Goal: Task Accomplishment & Management: Use online tool/utility

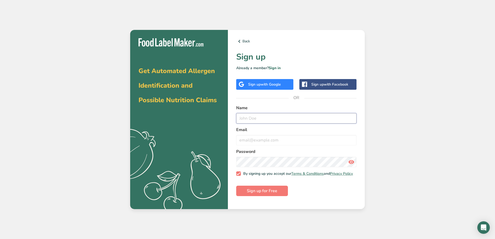
click at [264, 118] on input "text" at bounding box center [296, 118] width 120 height 10
type input "w"
type input "[PERSON_NAME]"
click at [296, 143] on input "email" at bounding box center [296, 140] width 120 height 10
type input "[EMAIL_ADDRESS][DOMAIN_NAME]"
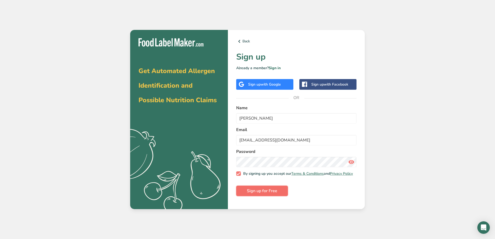
click at [266, 193] on span "Sign up for Free" at bounding box center [262, 190] width 30 height 6
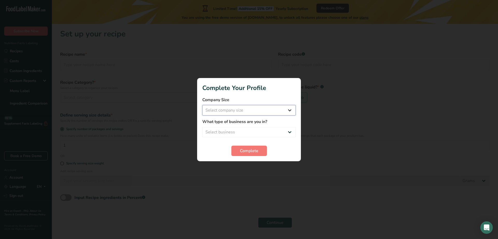
click at [289, 111] on select "Select company size Fewer than 10 Employees 10 to 50 Employees 51 to 500 Employ…" at bounding box center [249, 110] width 93 height 10
select select "1"
click at [203, 105] on select "Select company size Fewer than 10 Employees 10 to 50 Employees 51 to 500 Employ…" at bounding box center [249, 110] width 93 height 10
click at [289, 133] on select "Select business Packaged Food Manufacturer Restaurant & Cafe Bakery Meal Plans …" at bounding box center [249, 132] width 93 height 10
select select "8"
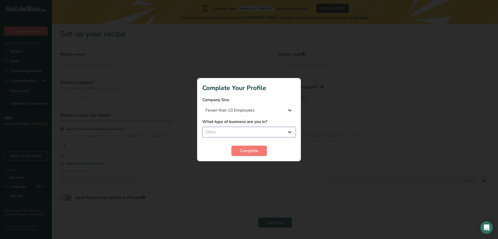
click at [203, 127] on select "Select business Packaged Food Manufacturer Restaurant & Cafe Bakery Meal Plans …" at bounding box center [249, 132] width 93 height 10
click at [252, 155] on button "Complete" at bounding box center [250, 150] width 36 height 10
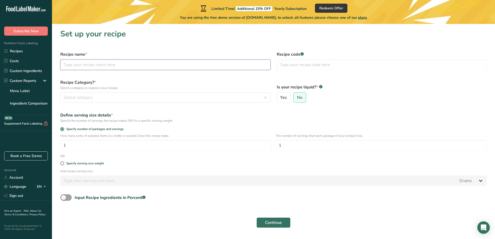
drag, startPoint x: 109, startPoint y: 63, endPoint x: 137, endPoint y: 75, distance: 30.2
click at [109, 63] on input "text" at bounding box center [165, 64] width 210 height 10
type input "Chipotle Garlic Oil"
click at [331, 64] on input "text" at bounding box center [382, 64] width 210 height 10
type input "001"
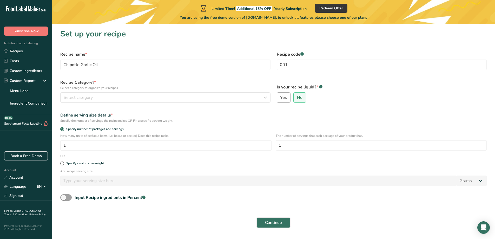
click at [284, 95] on span "Yes" at bounding box center [283, 97] width 7 height 5
click at [280, 96] on input "Yes" at bounding box center [278, 97] width 3 height 3
radio input "true"
radio input "false"
select select "22"
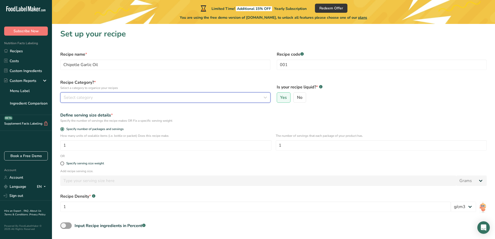
click at [267, 99] on icon "button" at bounding box center [265, 97] width 6 height 9
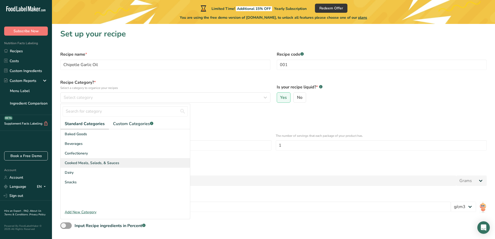
click at [82, 162] on span "Cooked Meals, Salads, & Sauces" at bounding box center [92, 162] width 55 height 5
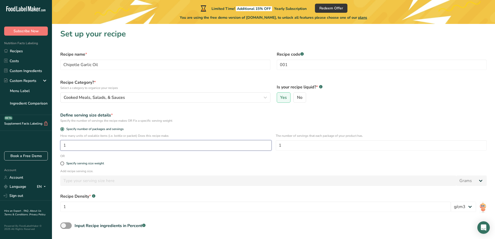
click at [120, 147] on input "1" at bounding box center [165, 145] width 211 height 10
click at [310, 145] on input "1" at bounding box center [380, 145] width 211 height 10
click at [288, 144] on input "20" at bounding box center [380, 145] width 211 height 10
type input "24"
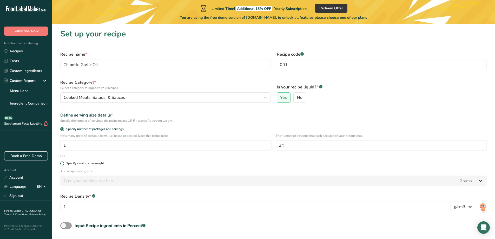
click at [63, 164] on span at bounding box center [62, 163] width 4 height 4
click at [63, 164] on input "Specify serving size weight" at bounding box center [61, 162] width 3 height 3
radio input "true"
radio input "false"
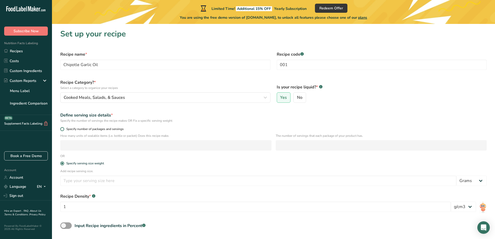
click at [62, 129] on span at bounding box center [62, 129] width 4 height 4
click at [62, 129] on input "Specify number of packages and servings" at bounding box center [61, 128] width 3 height 3
radio input "true"
radio input "false"
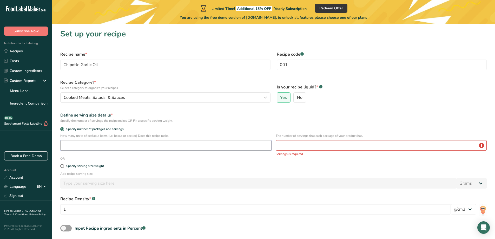
click at [90, 149] on input "number" at bounding box center [165, 145] width 211 height 10
type input "1"
click at [301, 146] on input "number" at bounding box center [380, 145] width 211 height 10
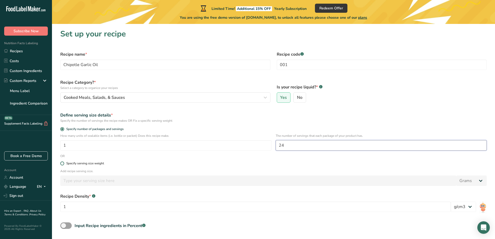
type input "24"
click at [273, 164] on label "Specify serving size weight" at bounding box center [273, 163] width 426 height 4
click at [64, 164] on input "Specify serving size weight" at bounding box center [61, 162] width 3 height 3
radio input "true"
radio input "false"
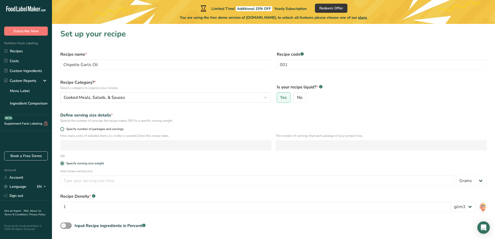
click at [63, 128] on span at bounding box center [62, 129] width 4 height 4
click at [63, 128] on input "Specify number of packages and servings" at bounding box center [61, 128] width 3 height 3
radio input "true"
radio input "false"
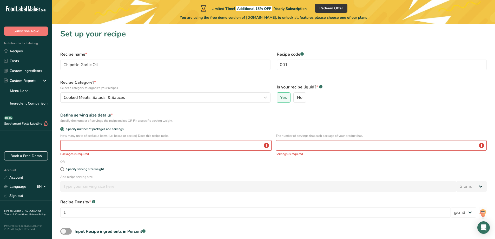
click at [72, 147] on input "number" at bounding box center [165, 145] width 211 height 10
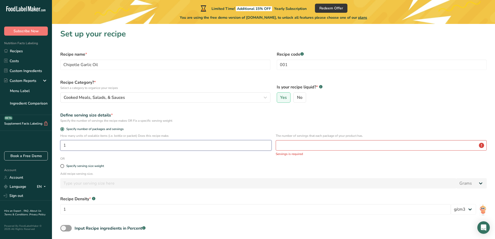
type input "1"
click at [324, 148] on input "number" at bounding box center [380, 145] width 211 height 10
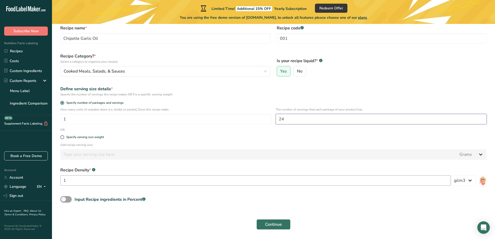
scroll to position [42, 0]
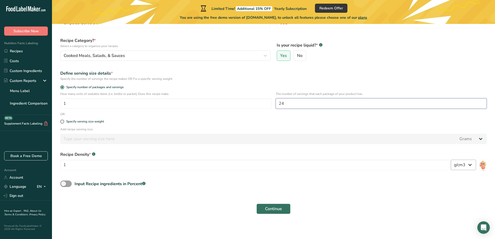
type input "24"
click at [471, 166] on select "lb/ft3 g/cm3" at bounding box center [462, 164] width 25 height 10
click at [411, 184] on div "Input Recipe ingredients in Percent .a-a{fill:#347362;}.b-a{fill:#fff;}" at bounding box center [273, 185] width 432 height 11
click at [271, 209] on span "Continue" at bounding box center [273, 208] width 17 height 6
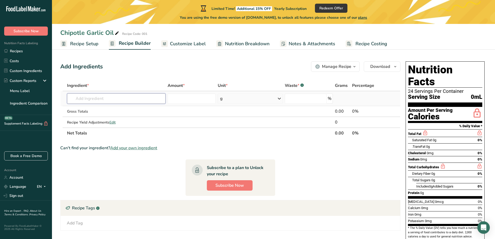
click at [153, 100] on input "text" at bounding box center [116, 98] width 98 height 10
click at [278, 98] on icon at bounding box center [279, 98] width 6 height 9
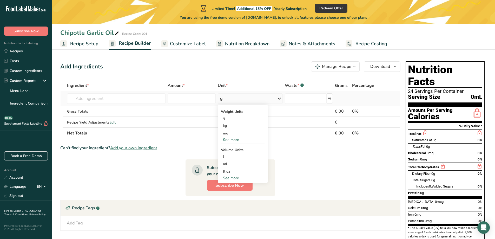
click at [228, 141] on div "See more" at bounding box center [243, 139] width 44 height 5
click at [228, 200] on div "See more" at bounding box center [243, 200] width 44 height 5
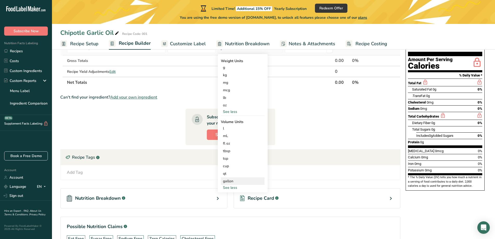
scroll to position [52, 0]
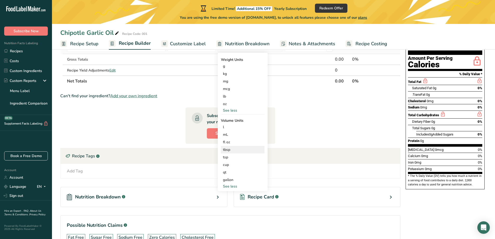
click at [229, 151] on div "tbsp" at bounding box center [242, 149] width 39 height 5
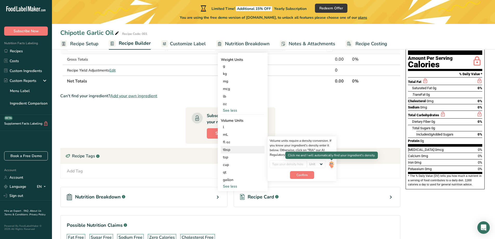
click at [331, 163] on img at bounding box center [331, 164] width 6 height 9
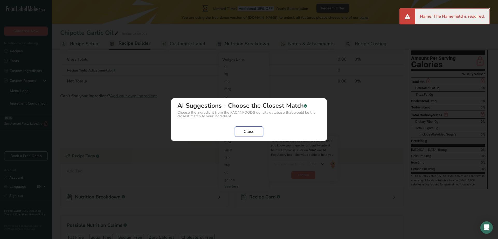
click at [246, 132] on span "Close" at bounding box center [249, 131] width 11 height 6
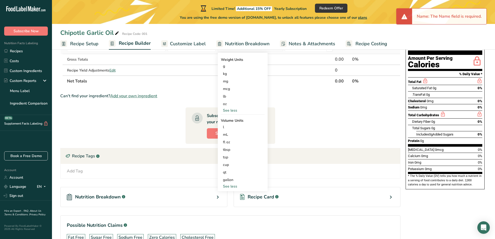
click at [183, 91] on section "Ingredient * Amount * Unit * Waste * .a-a{fill:#347362;}.b-a{fill:#fff;} Grams …" at bounding box center [230, 142] width 340 height 229
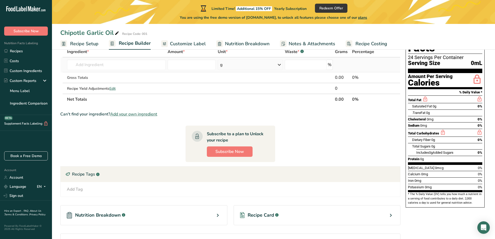
scroll to position [0, 0]
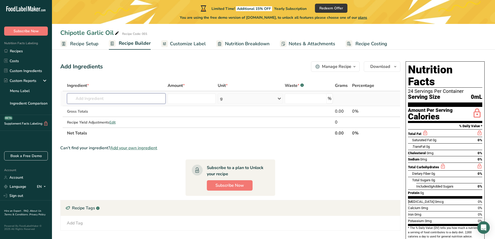
click at [111, 99] on input "text" at bounding box center [116, 98] width 98 height 10
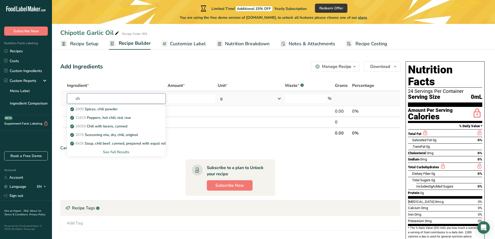
type input "c"
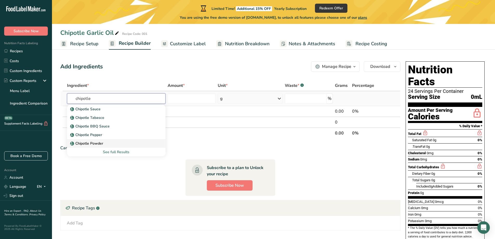
type input "chipotle"
click at [92, 145] on p "Chipotle Powder" at bounding box center [87, 142] width 32 height 5
type input "Chipotle Powder"
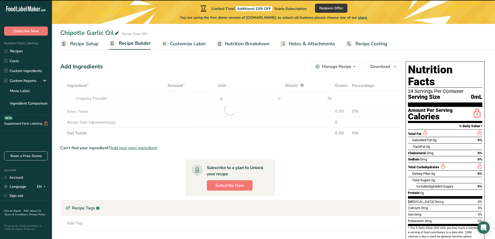
type input "0"
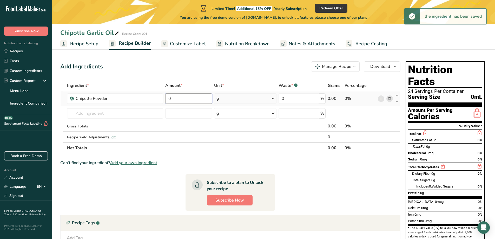
click at [191, 99] on input "0" at bounding box center [188, 98] width 47 height 10
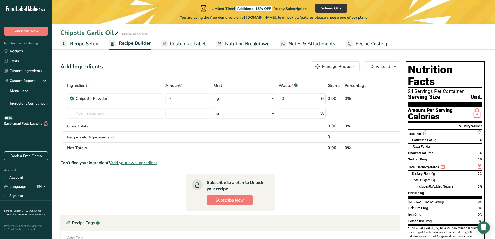
click at [268, 99] on div "Ingredient * Amount * Unit * Waste * .a-a{fill:#347362;}.b-a{fill:#fff;} Grams …" at bounding box center [230, 116] width 340 height 73
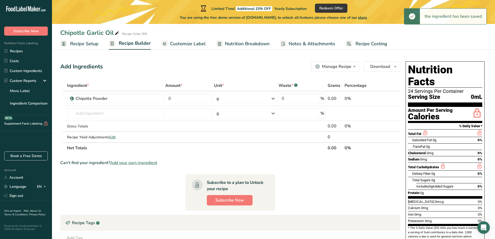
click at [254, 168] on section "Ingredient * Amount * Unit * Waste * .a-a{fill:#347362;}.b-a{fill:#fff;} Grams …" at bounding box center [230, 202] width 340 height 244
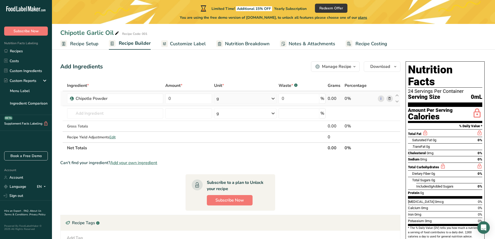
click at [272, 100] on icon at bounding box center [273, 98] width 6 height 9
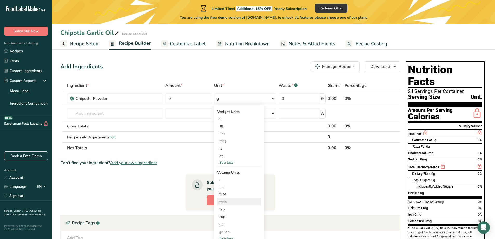
click at [221, 201] on div "tbsp" at bounding box center [238, 201] width 39 height 5
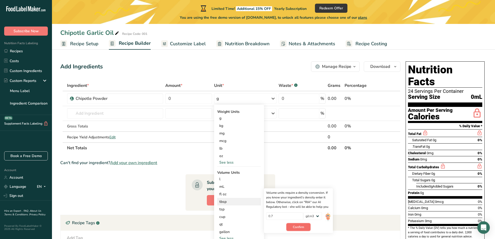
click at [298, 227] on span "Confirm" at bounding box center [298, 226] width 11 height 5
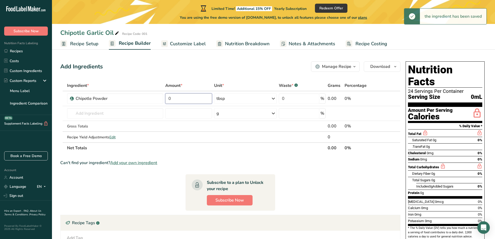
click at [191, 101] on input "0" at bounding box center [188, 98] width 47 height 10
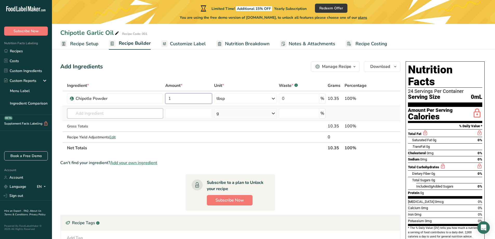
type input "1"
click at [125, 115] on div "Ingredient * Amount * Unit * Waste * .a-a{fill:#347362;}.b-a{fill:#fff;} Grams …" at bounding box center [230, 116] width 340 height 73
type input "c"
type input "garlic m"
click at [95, 123] on p "Dried Minced Garlic" at bounding box center [89, 123] width 37 height 5
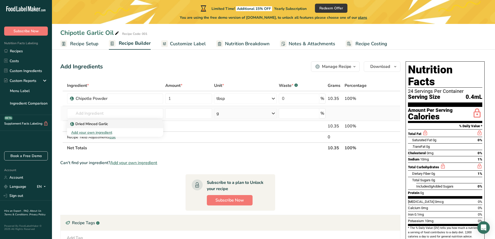
type input "Dried Minced Garlic"
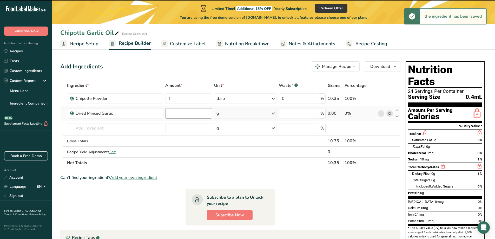
type input "0"
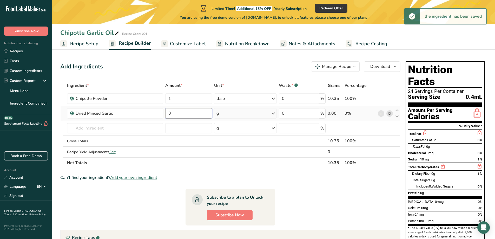
click at [193, 113] on input "0" at bounding box center [188, 113] width 47 height 10
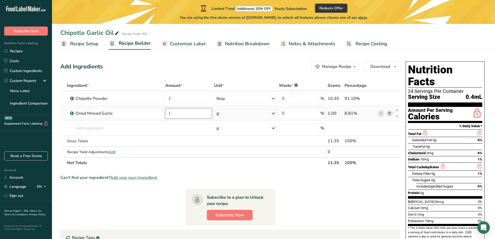
type input "1"
click at [272, 112] on div "Ingredient * Amount * Unit * Waste * .a-a{fill:#347362;}.b-a{fill:#fff;} Grams …" at bounding box center [230, 124] width 340 height 88
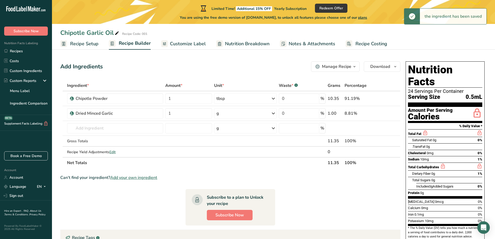
click at [271, 112] on icon at bounding box center [273, 113] width 6 height 9
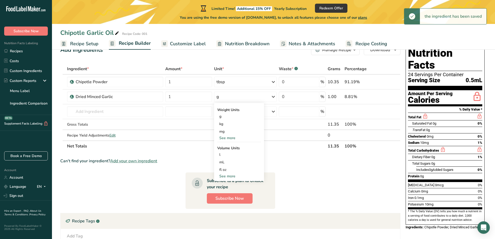
scroll to position [26, 0]
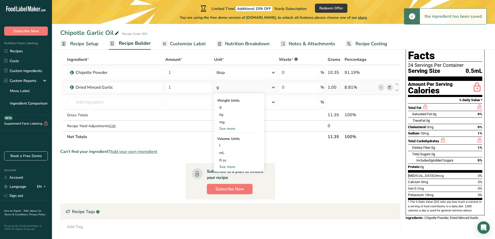
click at [227, 164] on div "See more" at bounding box center [239, 166] width 44 height 5
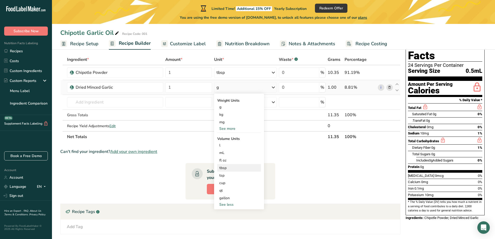
click at [225, 166] on div "tbsp" at bounding box center [238, 167] width 39 height 5
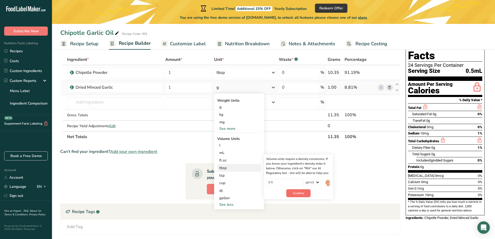
click at [304, 192] on span "Confirm" at bounding box center [298, 193] width 11 height 5
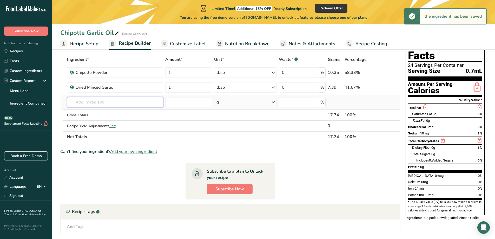
click at [123, 100] on input "text" at bounding box center [115, 102] width 96 height 10
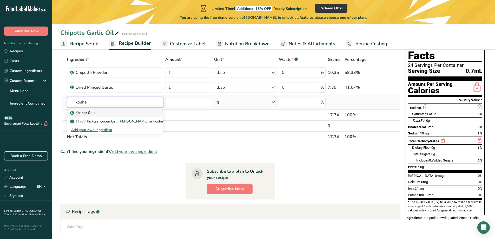
type input "koshe"
click at [98, 114] on div "Kosher Salt" at bounding box center [111, 112] width 80 height 5
type input "Kosher Salt"
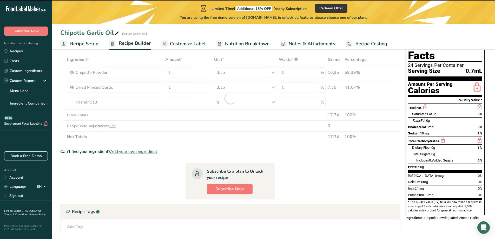
type input "0"
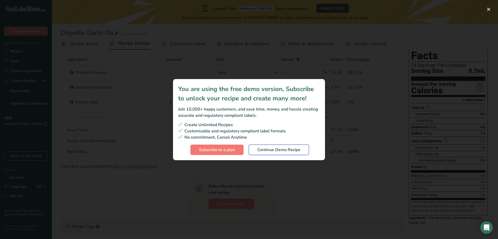
click at [278, 149] on span "Continue Demo Recipe" at bounding box center [279, 149] width 43 height 6
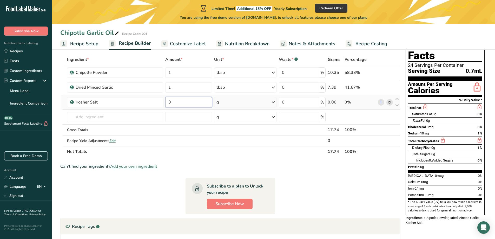
click at [201, 105] on input "0" at bounding box center [188, 102] width 47 height 10
type input "0.5"
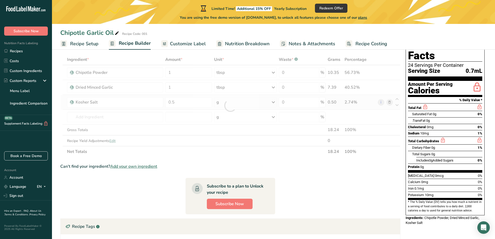
click at [273, 102] on div "Ingredient * Amount * Unit * Waste * .a-a{fill:#347362;}.b-a{fill:#fff;} Grams …" at bounding box center [230, 105] width 340 height 103
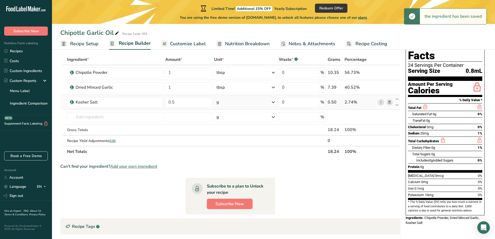
click at [273, 102] on icon at bounding box center [273, 101] width 6 height 9
click at [224, 181] on div "See more" at bounding box center [239, 181] width 44 height 5
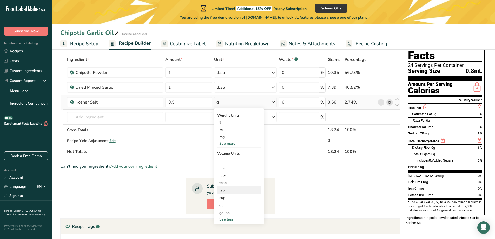
click at [224, 190] on div "tsp" at bounding box center [238, 189] width 39 height 5
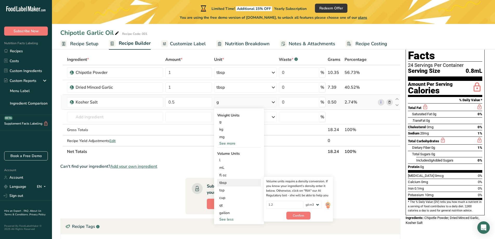
click at [225, 182] on div "tbsp" at bounding box center [238, 182] width 39 height 5
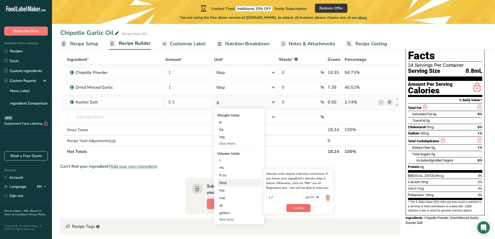
click at [296, 209] on span "Confirm" at bounding box center [298, 207] width 11 height 5
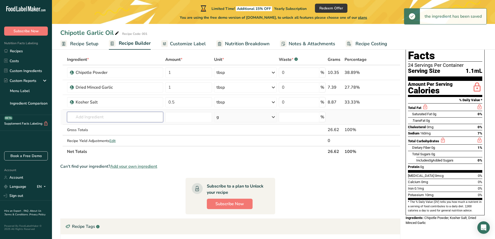
click at [129, 118] on input "text" at bounding box center [115, 117] width 96 height 10
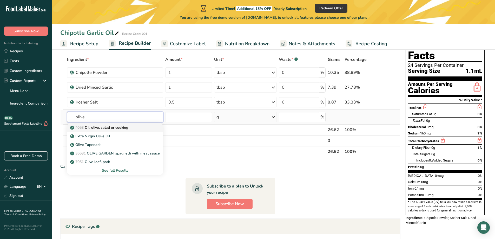
type input "olive"
click at [100, 129] on p "4053 Oil, olive, salad or cooking" at bounding box center [99, 127] width 57 height 5
type input "Oil, olive, salad or cooking"
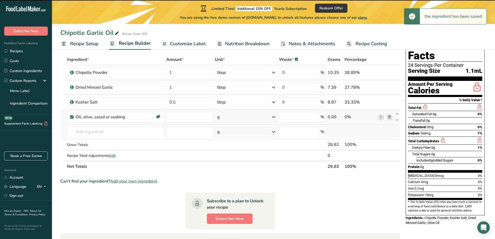
type input "0"
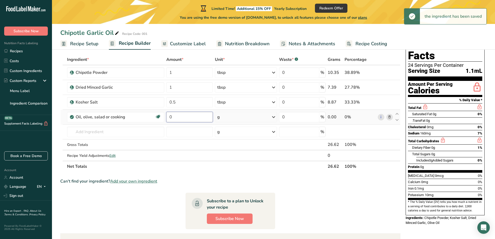
click at [196, 120] on input "0" at bounding box center [189, 117] width 46 height 10
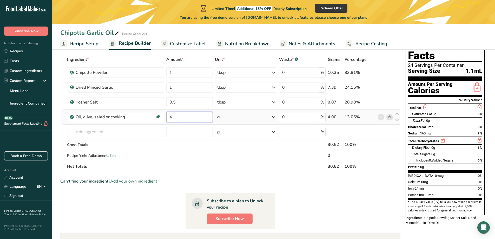
type input "4"
click at [272, 115] on div "Ingredient * Amount * Unit * Waste * .a-a{fill:#347362;}.b-a{fill:#fff;} Grams …" at bounding box center [230, 113] width 340 height 118
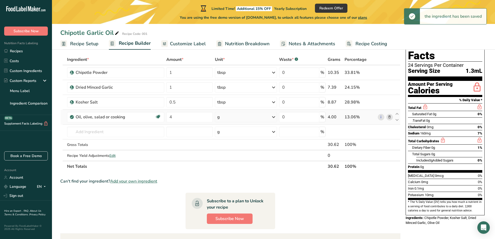
click at [272, 117] on icon at bounding box center [273, 116] width 6 height 9
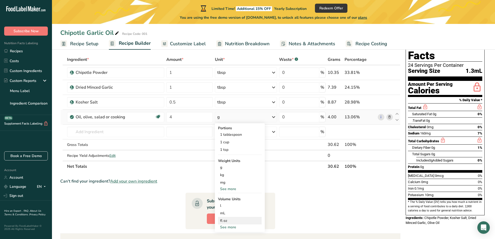
click at [226, 220] on div "fl oz" at bounding box center [239, 220] width 39 height 5
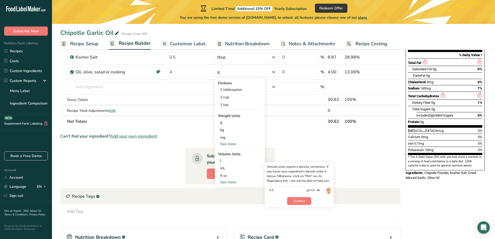
scroll to position [78, 0]
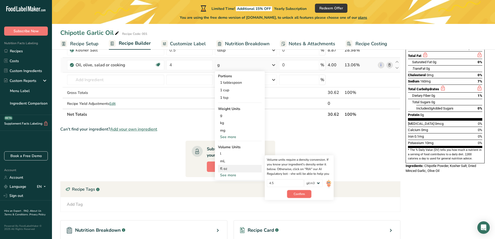
click at [296, 194] on span "Confirm" at bounding box center [298, 193] width 11 height 5
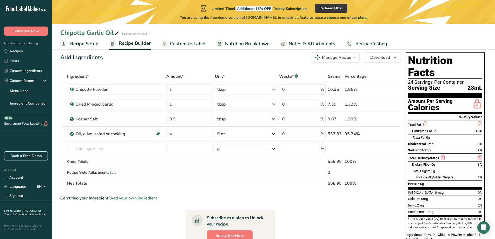
scroll to position [0, 0]
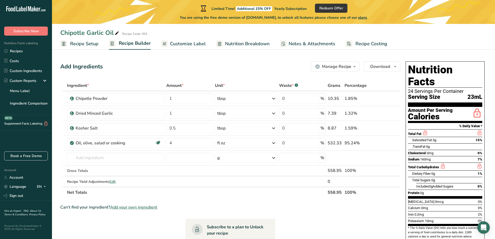
click at [475, 94] on span "23mL" at bounding box center [474, 97] width 15 height 6
click at [181, 42] on span "Customize Label" at bounding box center [188, 43] width 36 height 7
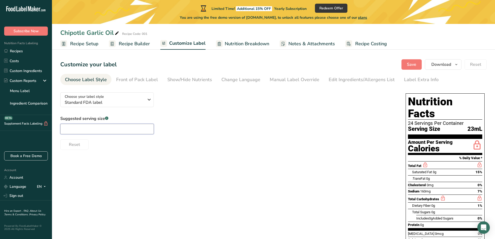
click at [112, 127] on input "text" at bounding box center [106, 129] width 93 height 10
click at [148, 99] on icon "button" at bounding box center [149, 99] width 6 height 9
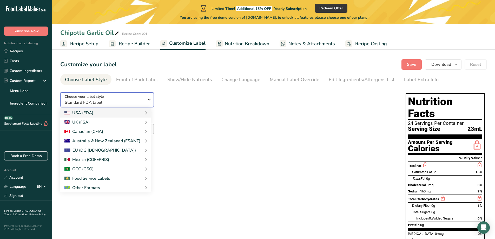
click at [148, 99] on icon "button" at bounding box center [149, 99] width 6 height 9
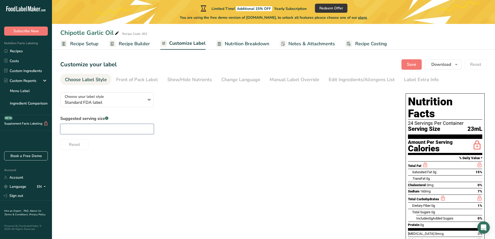
click at [136, 131] on input "text" at bounding box center [106, 129] width 93 height 10
type input "1 tsp"
click at [339, 185] on div "Choose your label style Standard FDA label USA (FDA) Standard FDA label Tabular…" at bounding box center [273, 188] width 426 height 200
click at [129, 41] on span "Recipe Builder" at bounding box center [134, 43] width 31 height 7
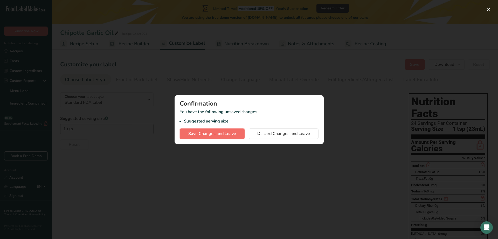
click at [217, 134] on span "Save Changes and Leave" at bounding box center [212, 133] width 48 height 6
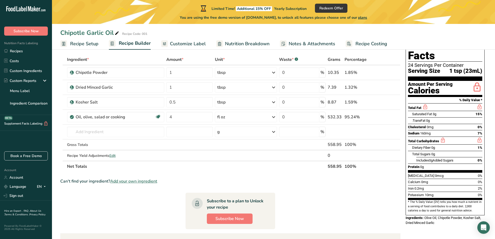
scroll to position [17, 0]
